Goal: Information Seeking & Learning: Learn about a topic

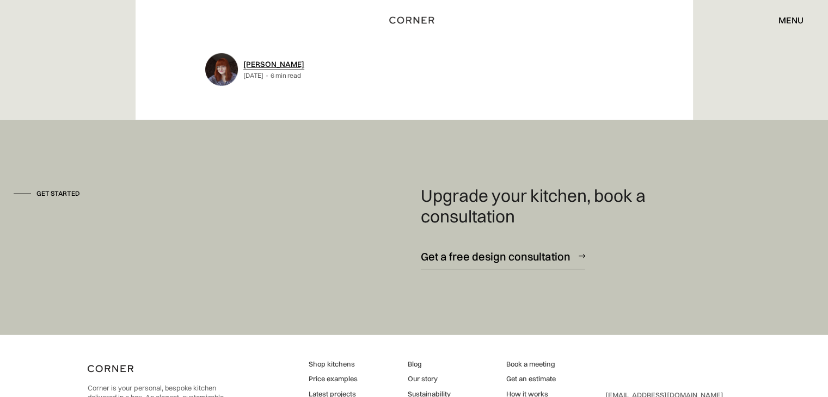
scroll to position [11408, 0]
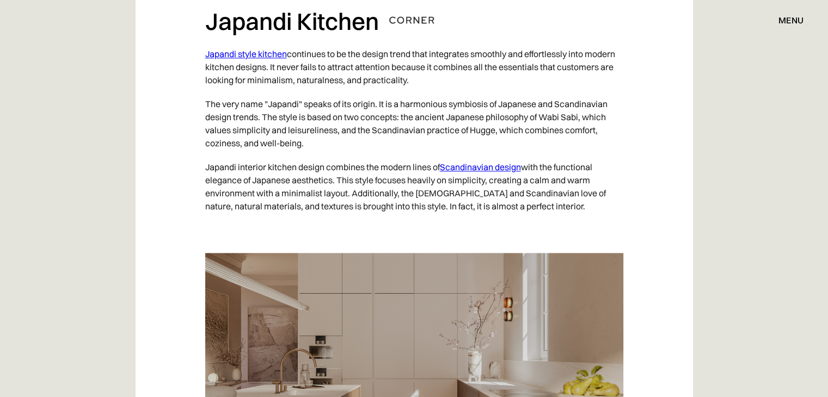
scroll to position [1307, 0]
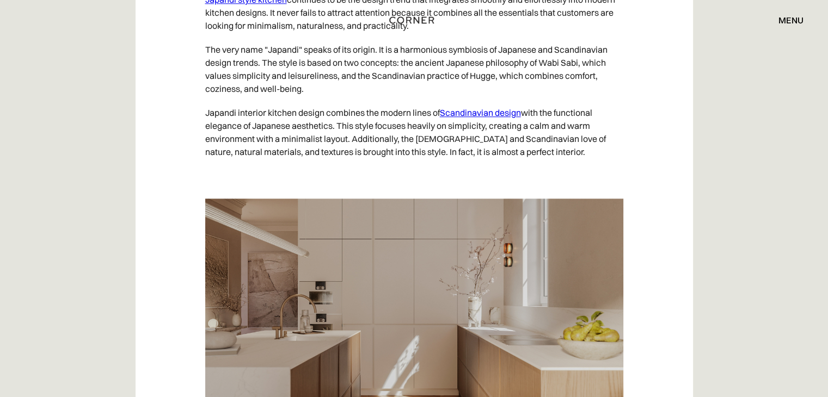
click at [373, 75] on p "The very name "Japandi" speaks of its origin. It is a harmonious symbiosis of J…" at bounding box center [414, 69] width 418 height 63
drag, startPoint x: 471, startPoint y: 75, endPoint x: 483, endPoint y: 74, distance: 12.5
click at [483, 74] on p "The very name "Japandi" speaks of its origin. It is a harmonious symbiosis of J…" at bounding box center [414, 69] width 418 height 63
click at [566, 85] on p "The very name "Japandi" speaks of its origin. It is a harmonious symbiosis of J…" at bounding box center [414, 69] width 418 height 63
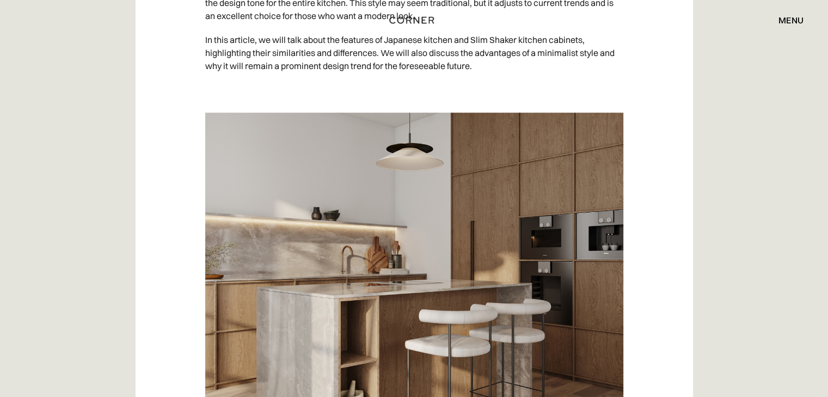
scroll to position [0, 0]
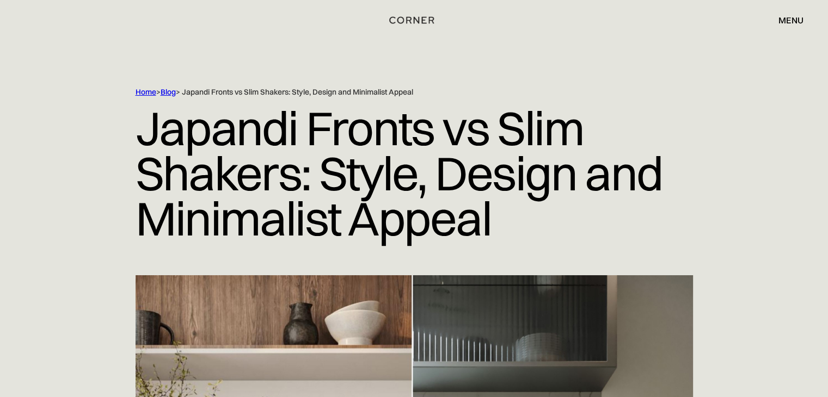
click at [161, 89] on div "Home > Blog > Japandi Fronts vs Slim Shakers: Style, Design and Minimalist Appe…" at bounding box center [392, 92] width 512 height 10
click at [176, 93] on link "Blog" at bounding box center [168, 92] width 15 height 10
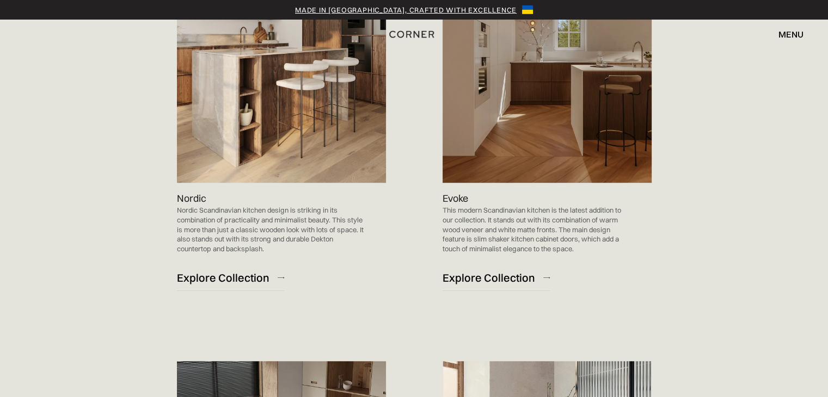
scroll to position [817, 0]
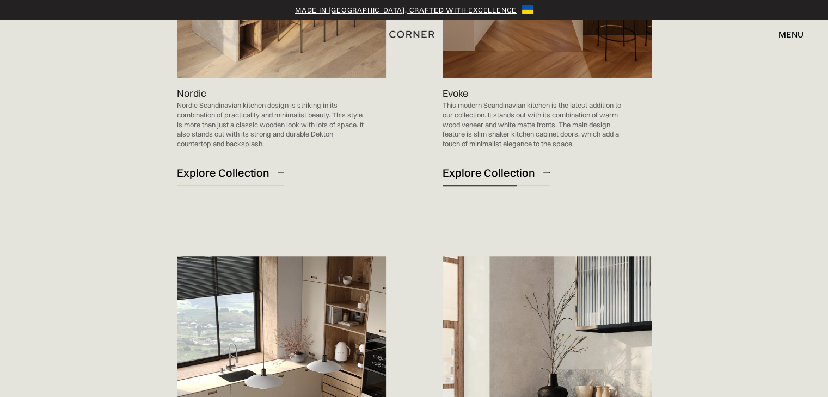
click at [494, 180] on div "Explore Collection" at bounding box center [489, 172] width 93 height 15
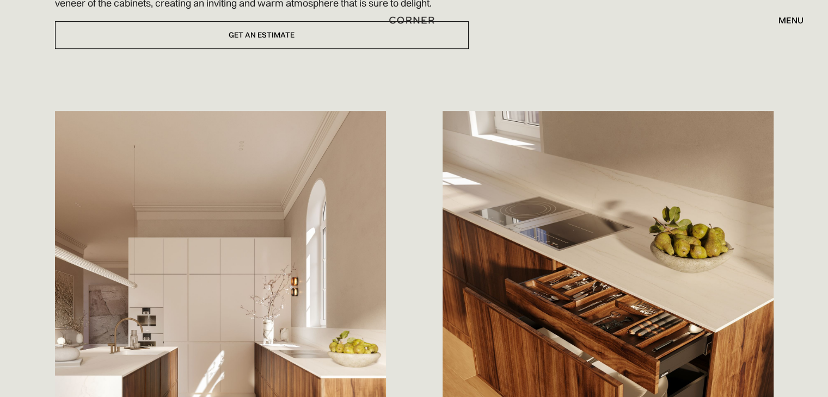
scroll to position [490, 0]
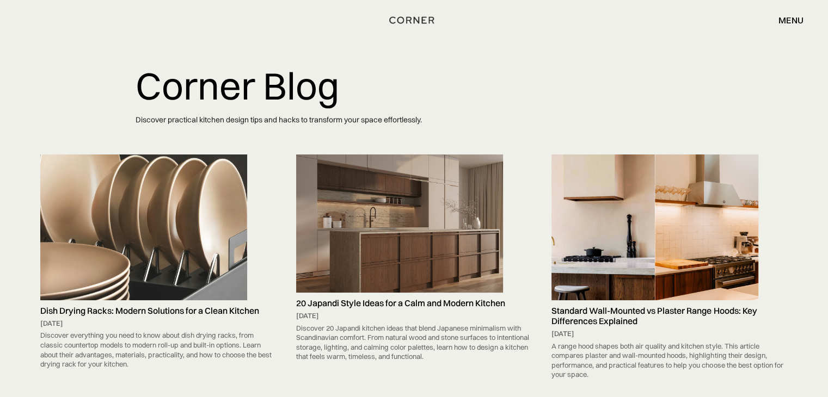
scroll to position [54, 0]
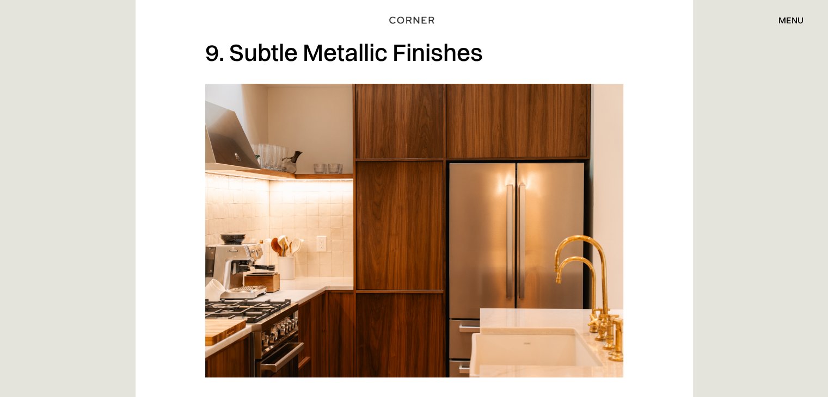
scroll to position [4355, 0]
